Goal: Task Accomplishment & Management: Use online tool/utility

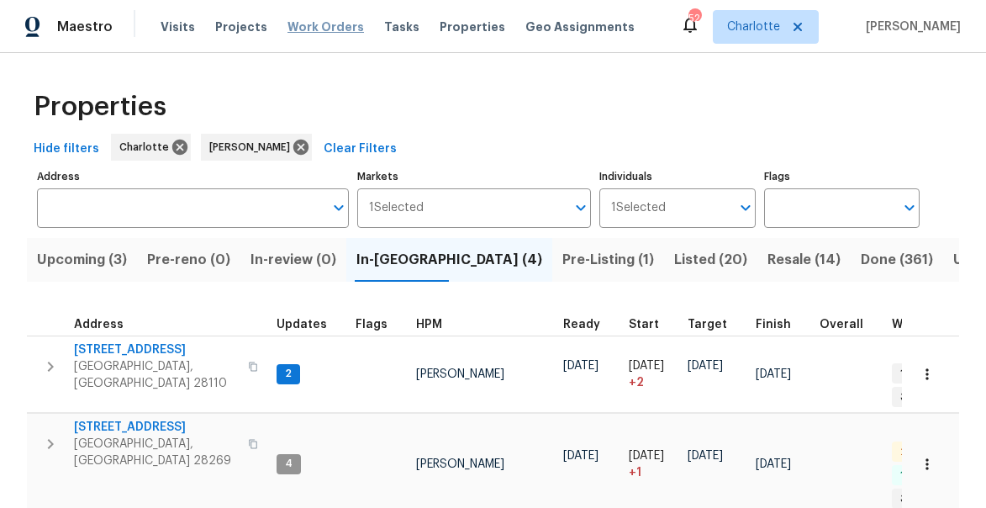
click at [323, 19] on span "Work Orders" at bounding box center [326, 26] width 77 height 17
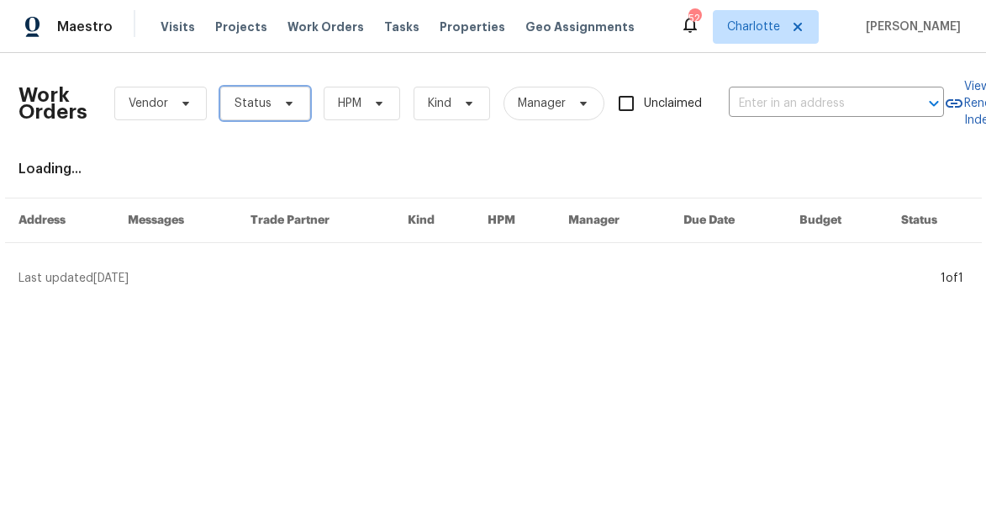
click at [261, 98] on span "Status" at bounding box center [253, 103] width 37 height 17
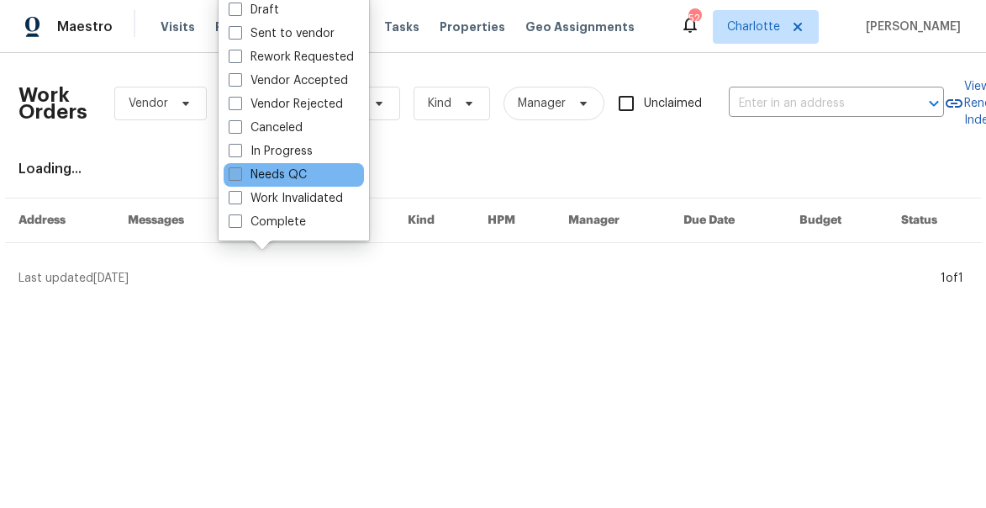
click at [244, 178] on label "Needs QC" at bounding box center [268, 174] width 78 height 17
click at [240, 177] on input "Needs QC" at bounding box center [234, 171] width 11 height 11
checkbox input "true"
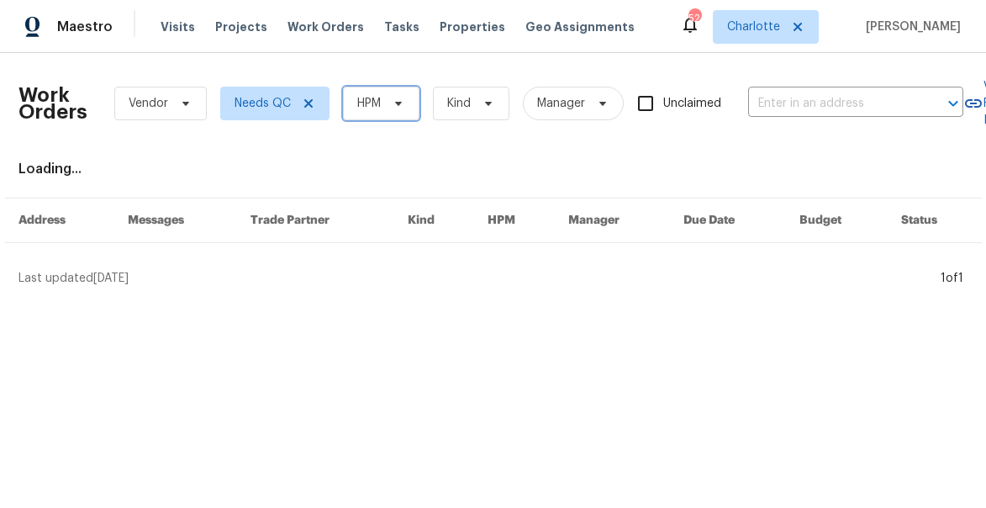
click at [371, 105] on span "HPM" at bounding box center [369, 103] width 24 height 17
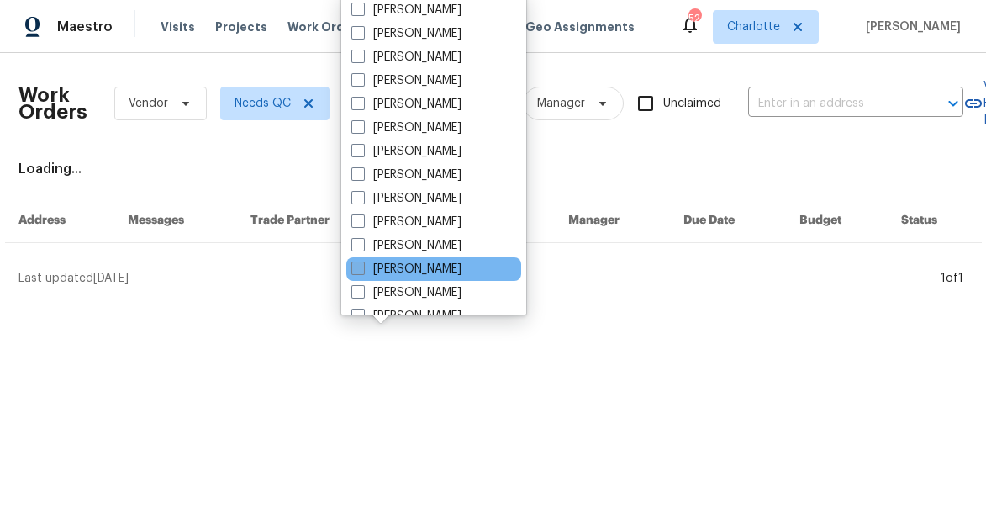
click at [382, 273] on label "[PERSON_NAME]" at bounding box center [406, 269] width 110 height 17
click at [362, 272] on input "[PERSON_NAME]" at bounding box center [356, 266] width 11 height 11
checkbox input "true"
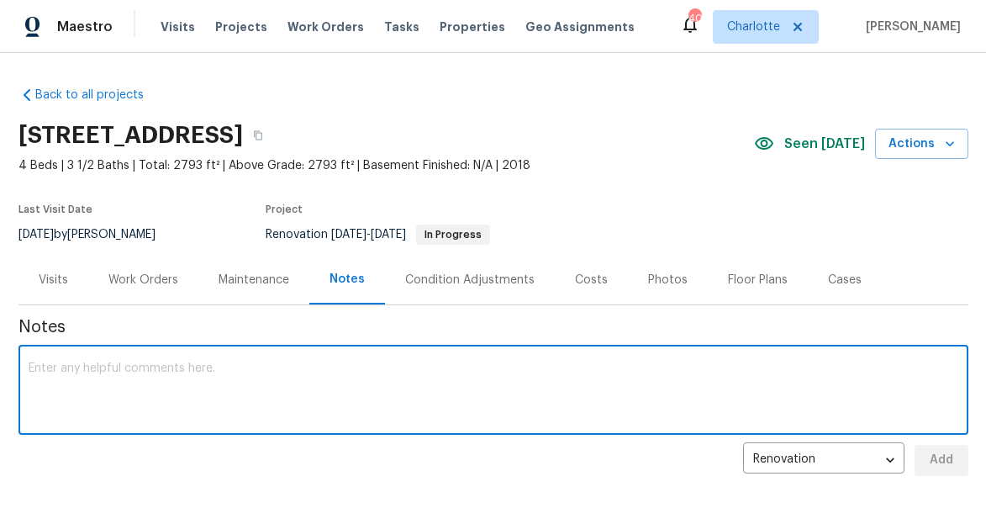
click at [137, 283] on div "Work Orders" at bounding box center [143, 280] width 70 height 17
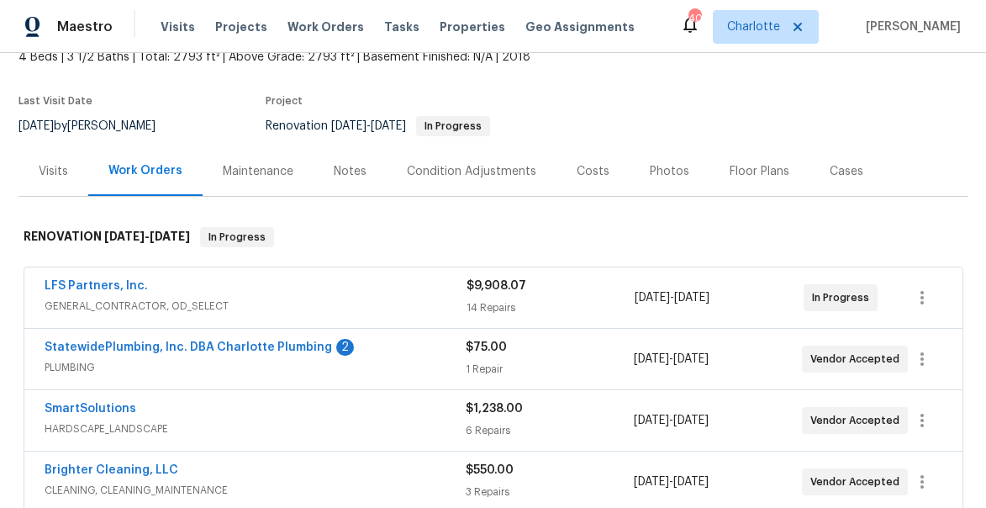
scroll to position [111, 0]
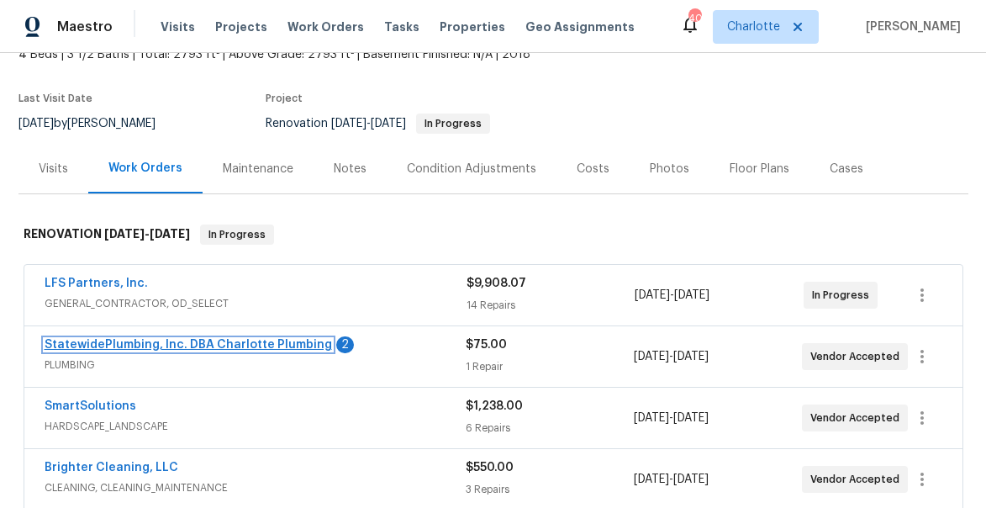
click at [130, 348] on link "StatewidePlumbing, Inc. DBA Charlotte Plumbing" at bounding box center [189, 345] width 288 height 12
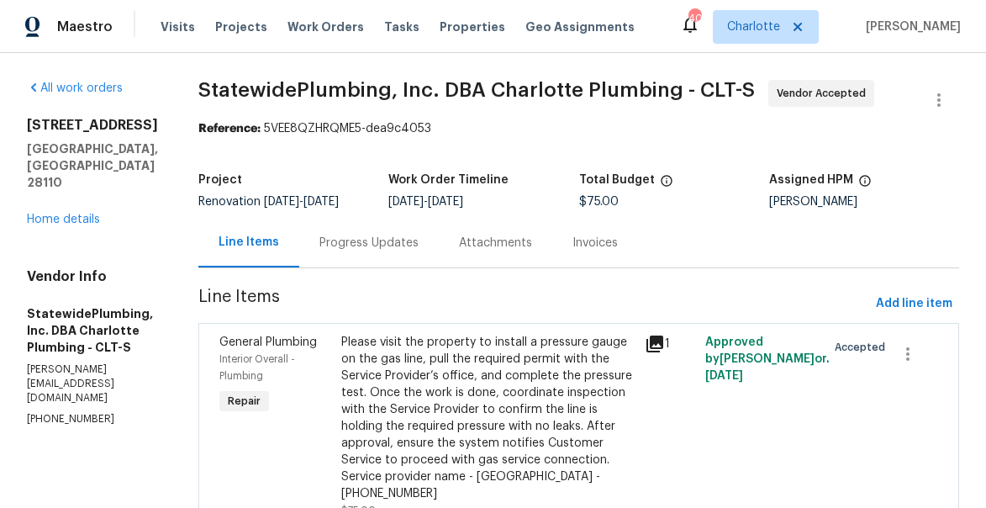
click at [665, 354] on icon at bounding box center [655, 344] width 20 height 20
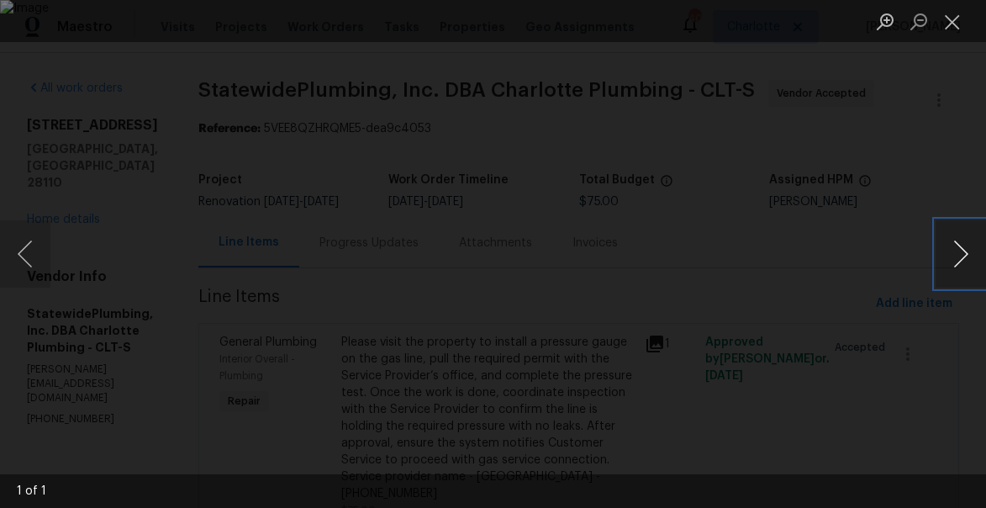
click at [965, 254] on button "Next image" at bounding box center [961, 253] width 50 height 67
click at [958, 21] on button "Close lightbox" at bounding box center [953, 21] width 34 height 29
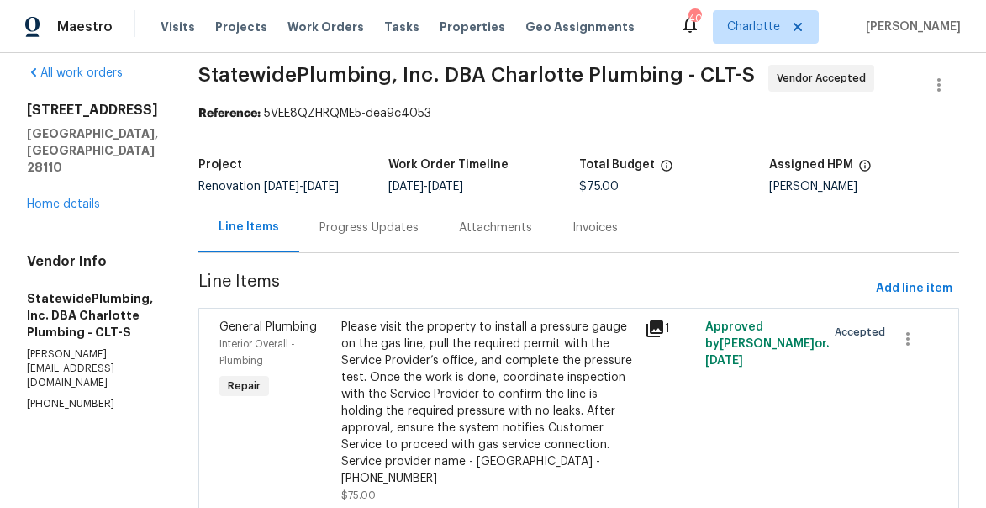
scroll to position [10, 0]
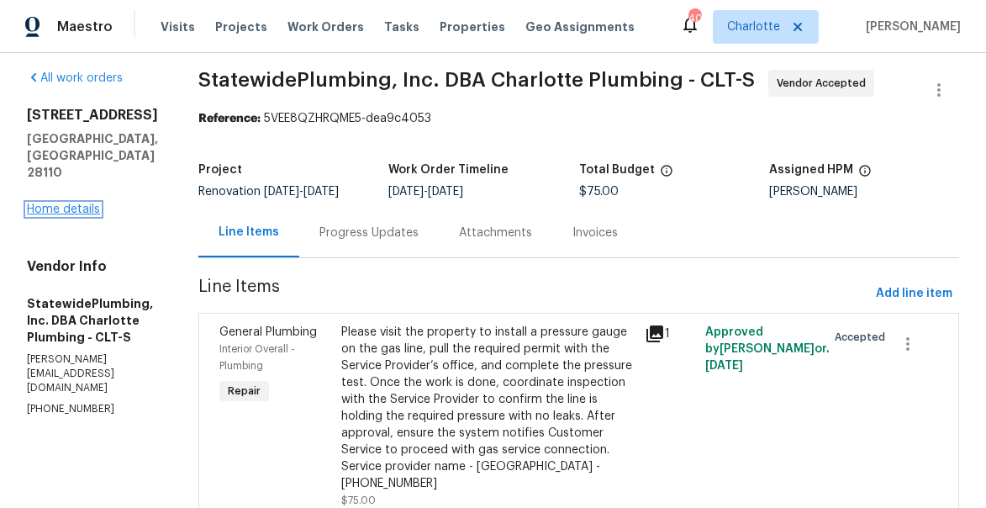
click at [61, 203] on link "Home details" at bounding box center [63, 209] width 73 height 12
